Goal: Check status: Check status

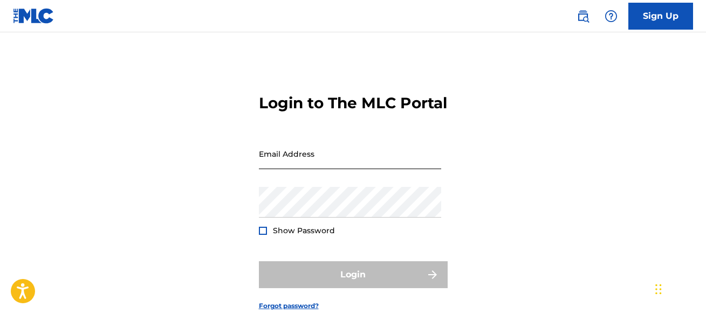
click at [281, 169] on input "Email Address" at bounding box center [350, 154] width 182 height 31
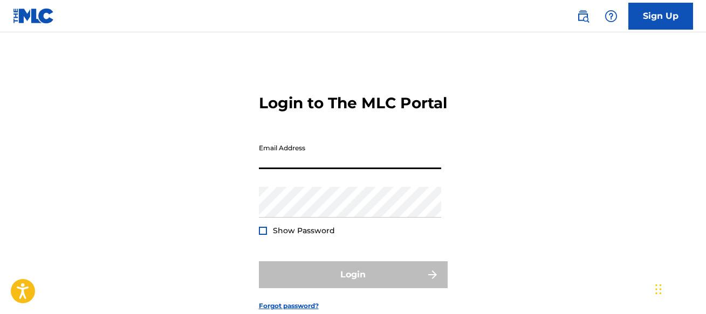
type input "[EMAIL_ADDRESS][DOMAIN_NAME]"
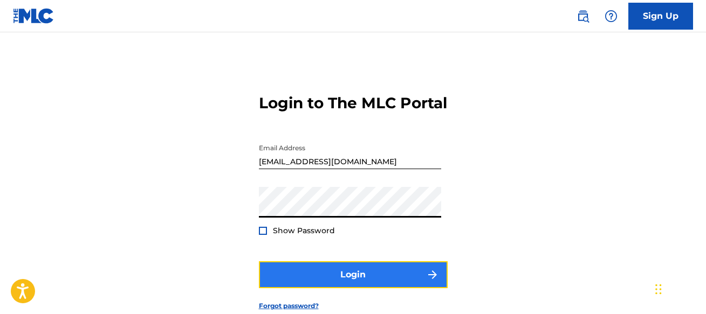
click at [358, 288] on button "Login" at bounding box center [353, 274] width 189 height 27
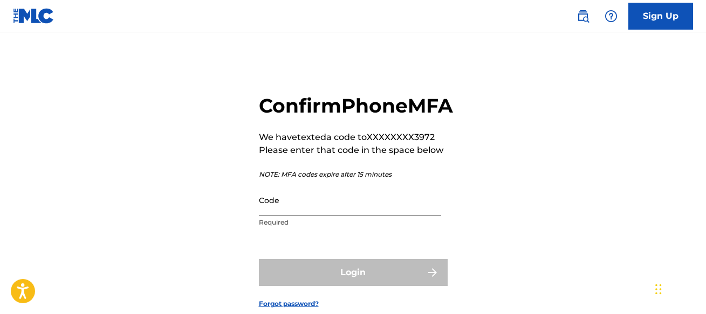
click at [326, 216] on input "Code" at bounding box center [350, 200] width 182 height 31
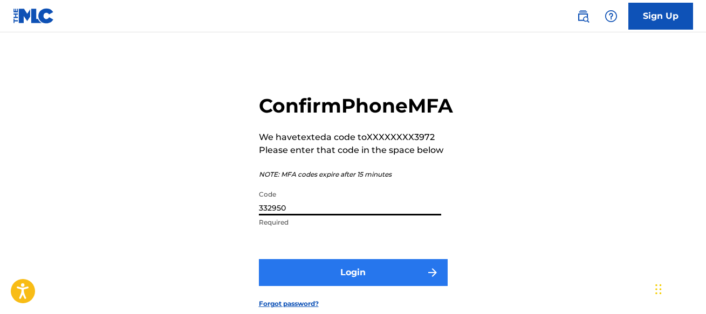
type input "332950"
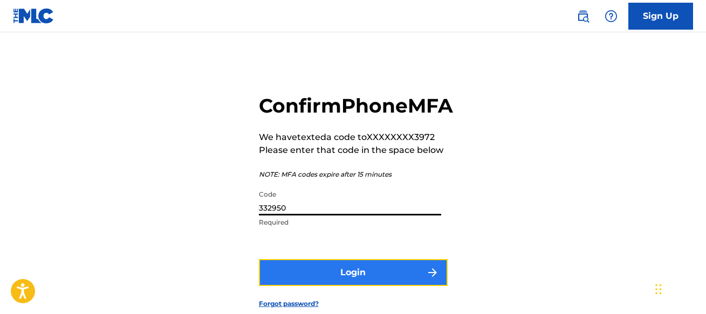
click at [340, 286] on button "Login" at bounding box center [353, 272] width 189 height 27
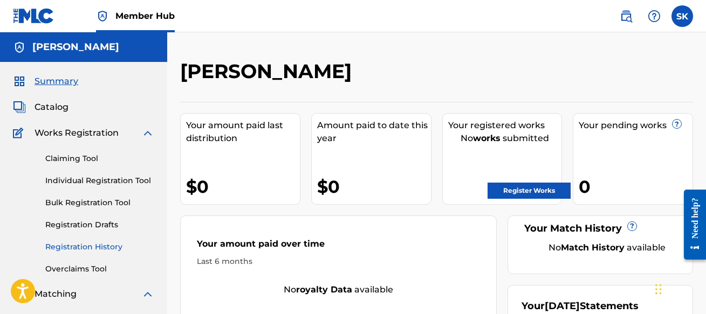
click at [85, 248] on link "Registration History" at bounding box center [99, 246] width 109 height 11
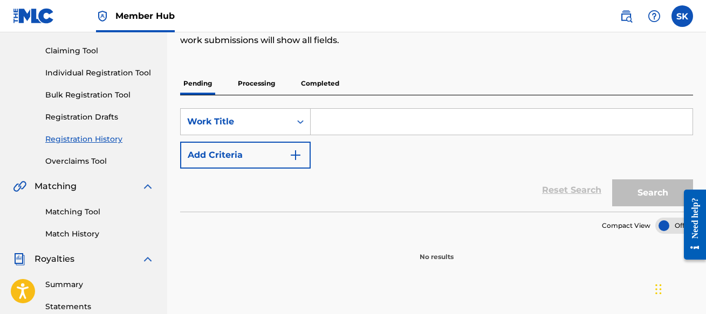
scroll to position [54, 0]
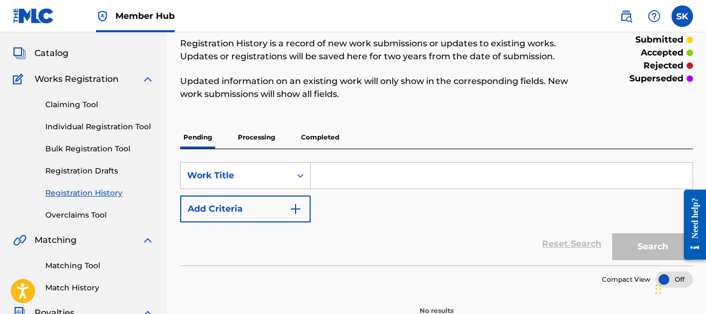
click at [266, 139] on p "Processing" at bounding box center [256, 137] width 44 height 23
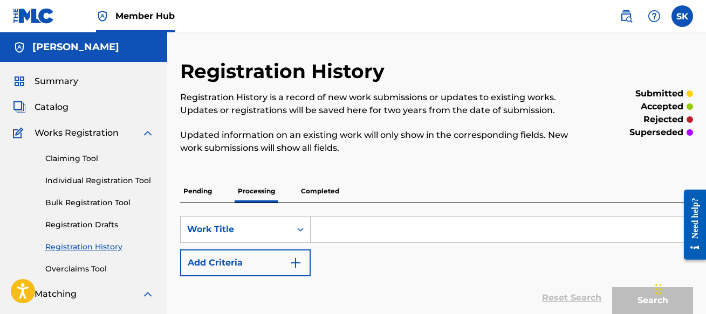
click at [333, 191] on p "Completed" at bounding box center [320, 191] width 45 height 23
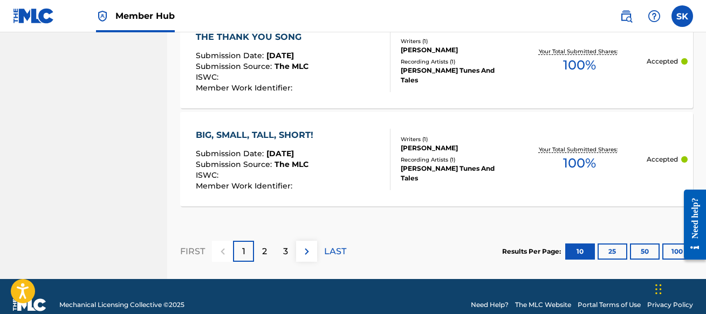
scroll to position [1179, 0]
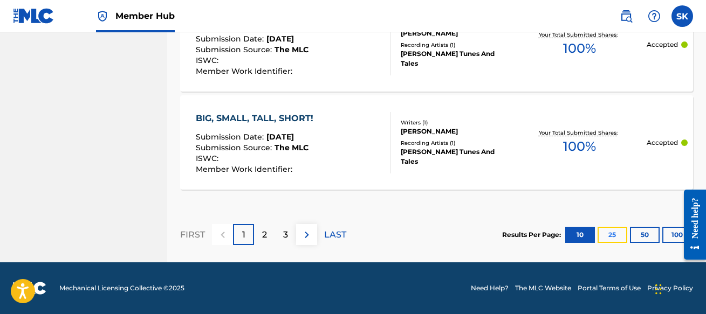
click at [616, 236] on button "25" at bounding box center [612, 235] width 30 height 16
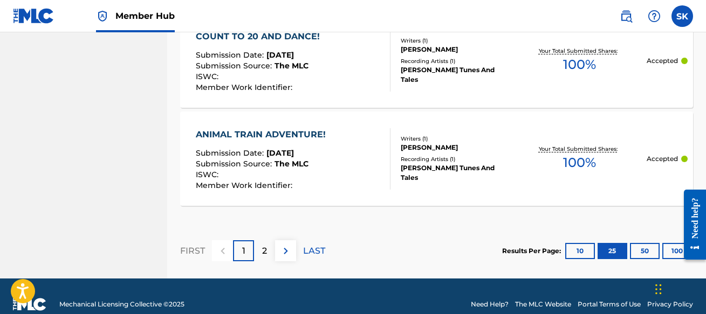
scroll to position [2650, 0]
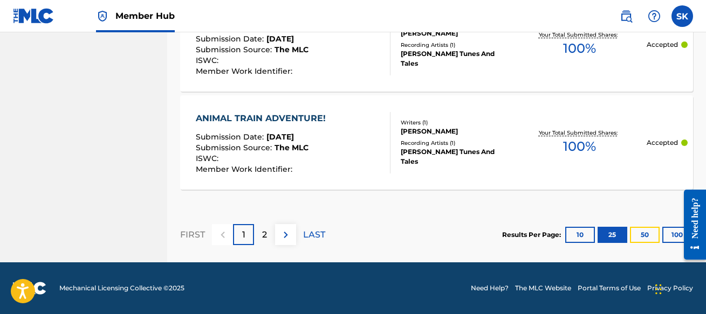
click at [649, 237] on button "50" at bounding box center [645, 235] width 30 height 16
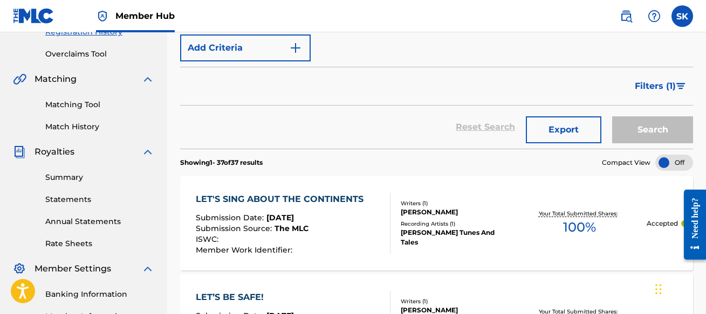
scroll to position [211, 0]
